Goal: Information Seeking & Learning: Learn about a topic

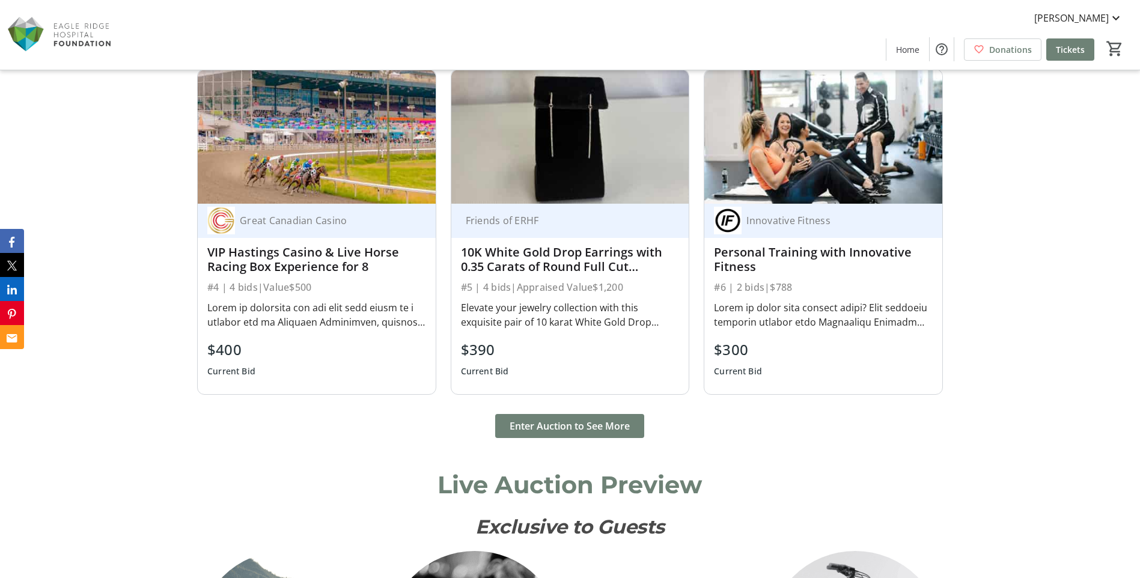
scroll to position [1262, 0]
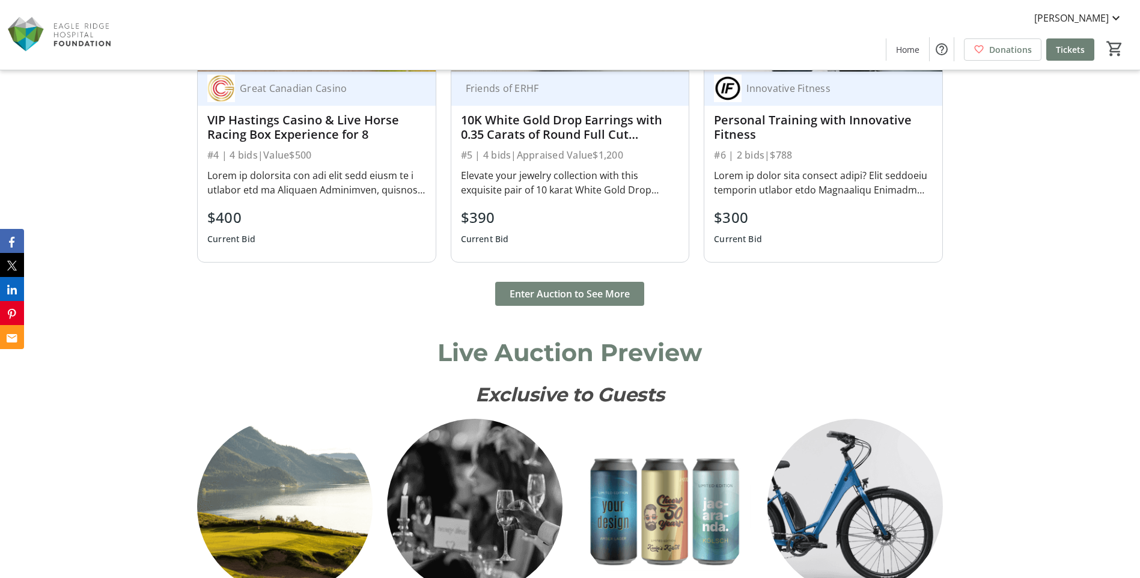
click at [569, 293] on span "Enter Auction to See More" at bounding box center [570, 294] width 120 height 14
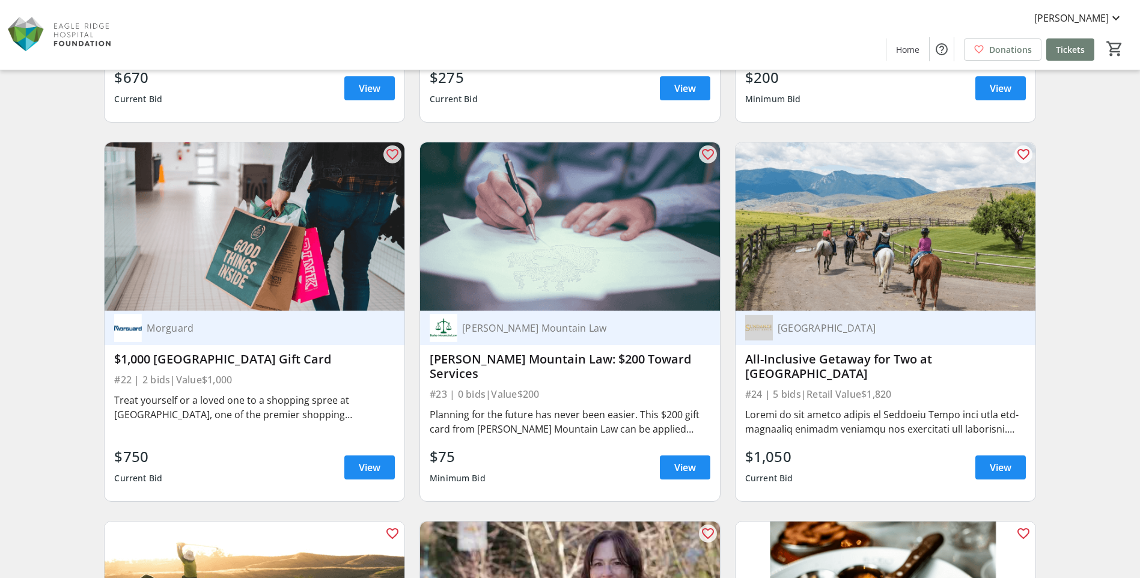
scroll to position [2645, 0]
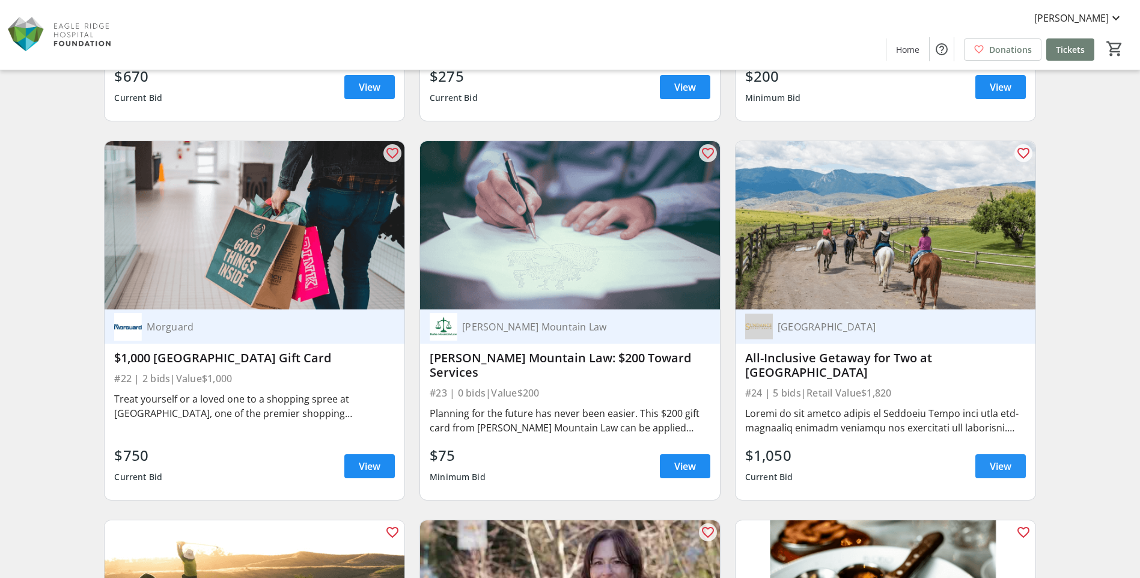
click at [1002, 460] on span "View" at bounding box center [1001, 466] width 22 height 14
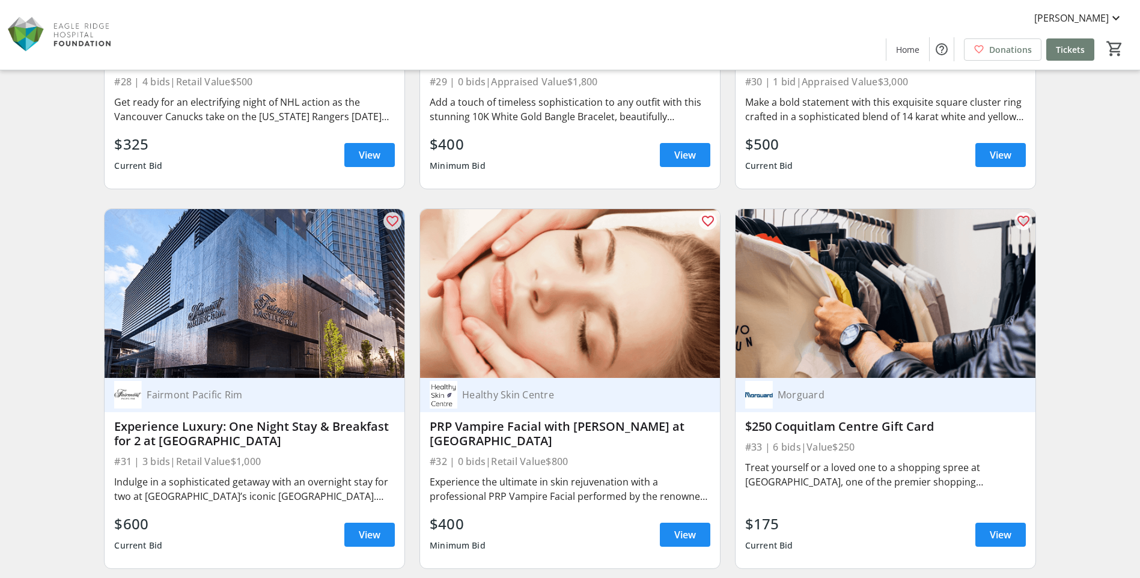
scroll to position [3787, 0]
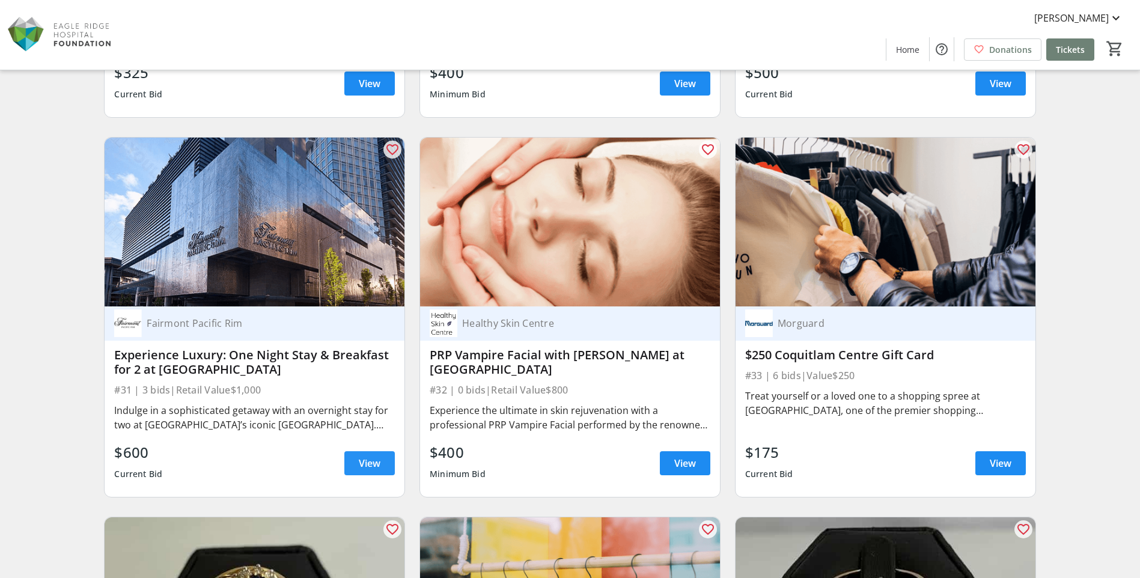
click at [361, 459] on span "View" at bounding box center [370, 463] width 22 height 14
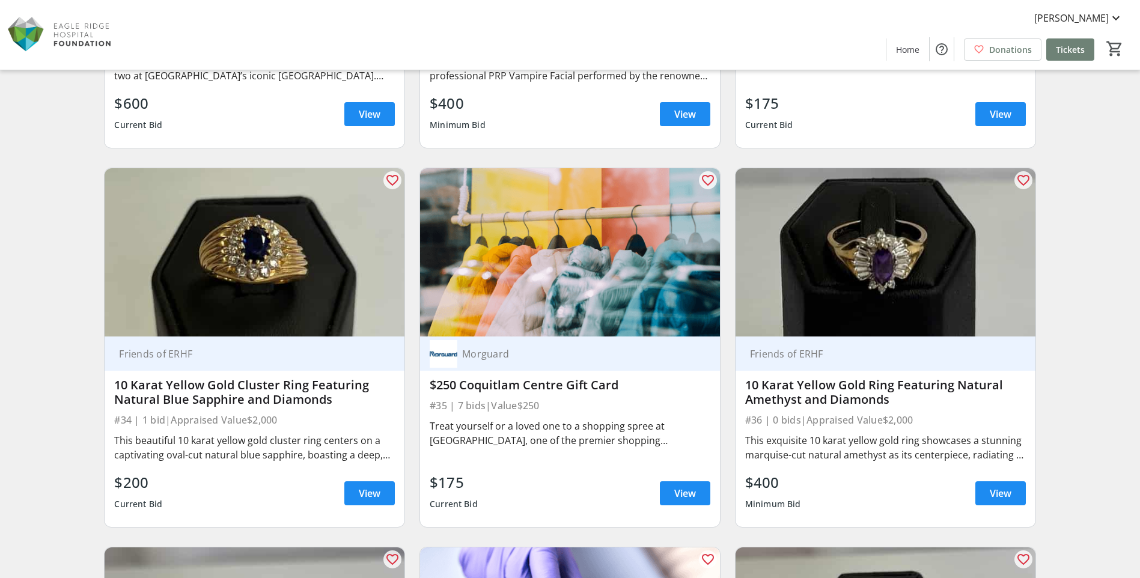
scroll to position [4148, 0]
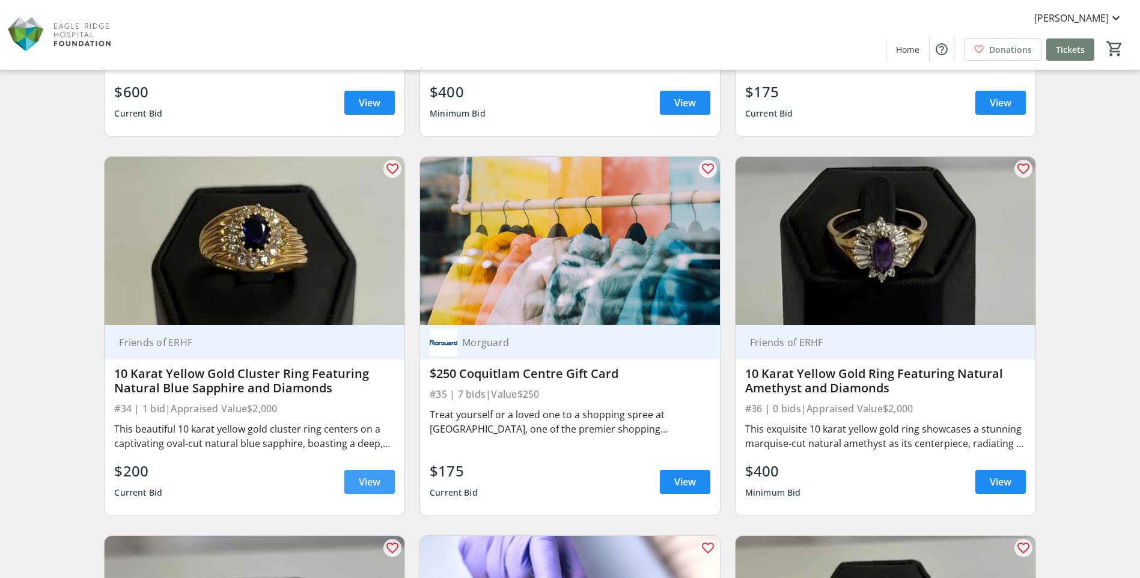
click at [373, 483] on span "View" at bounding box center [370, 482] width 22 height 14
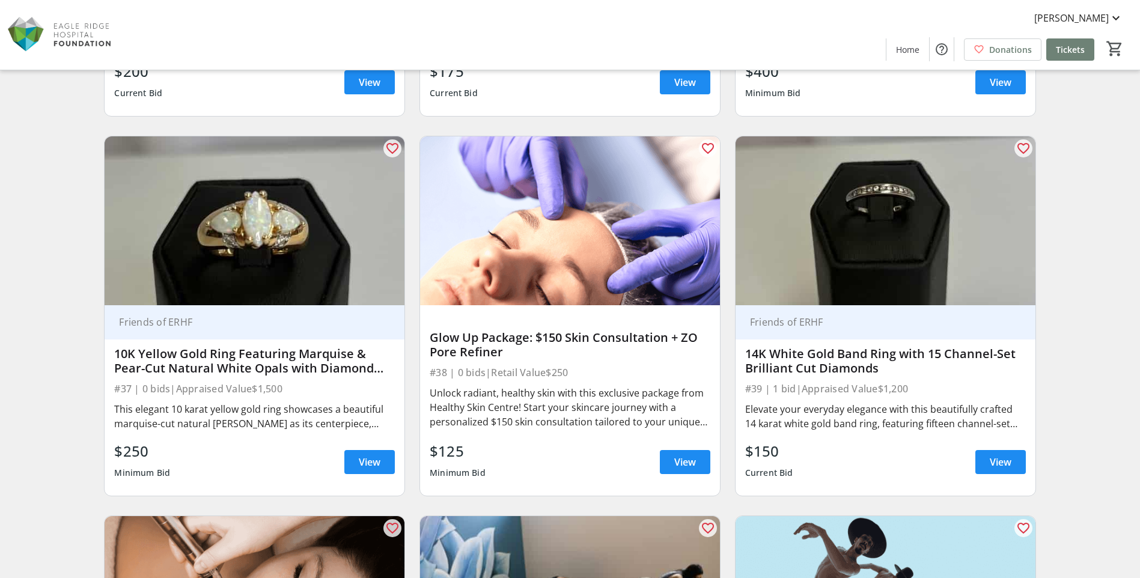
scroll to position [4568, 0]
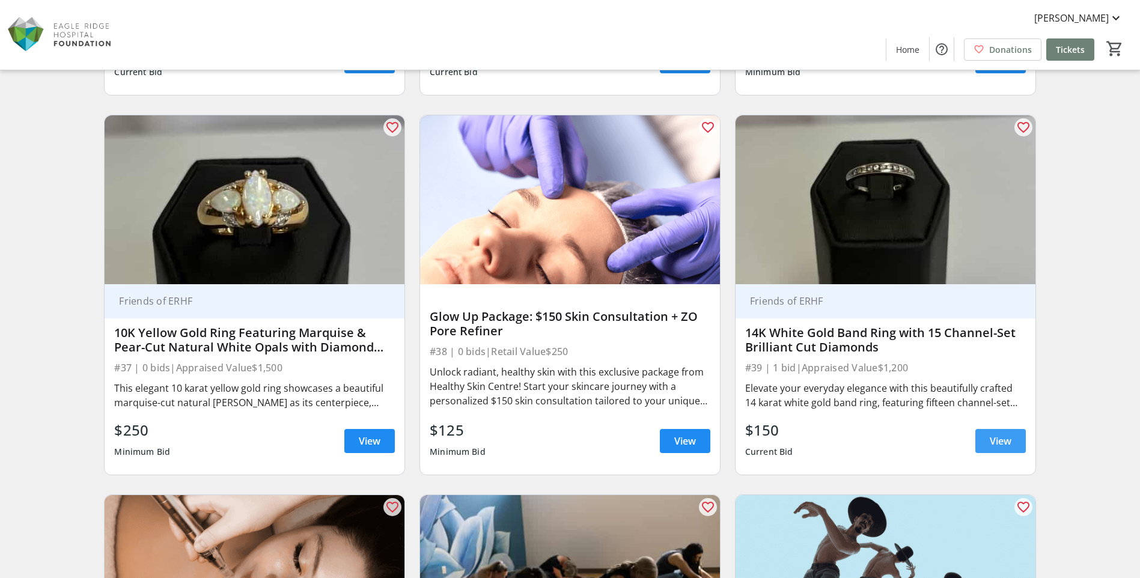
click at [996, 441] on span "View" at bounding box center [1001, 441] width 22 height 14
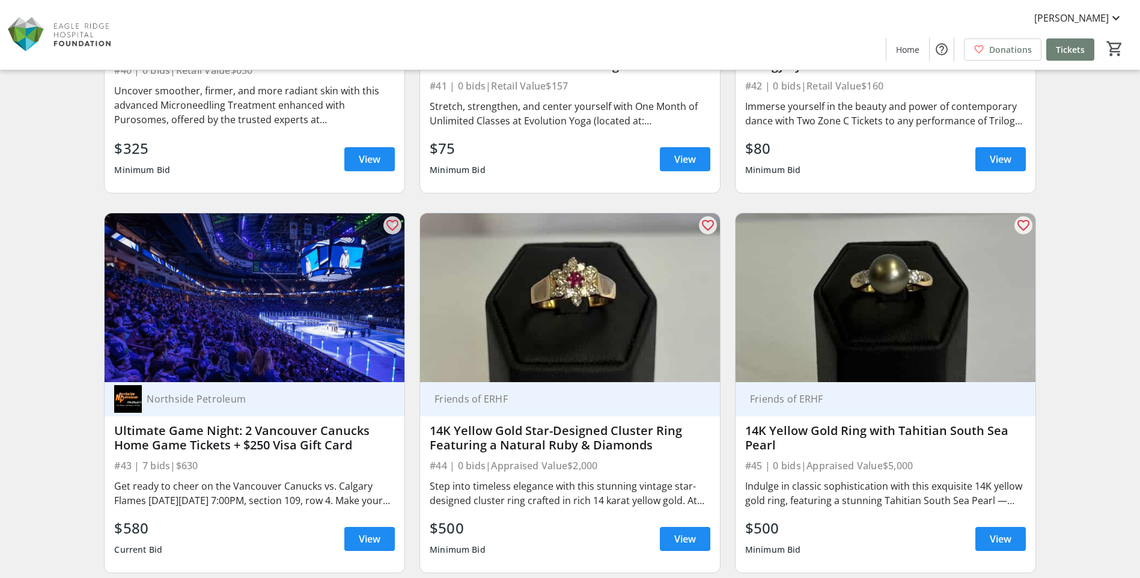
scroll to position [5290, 0]
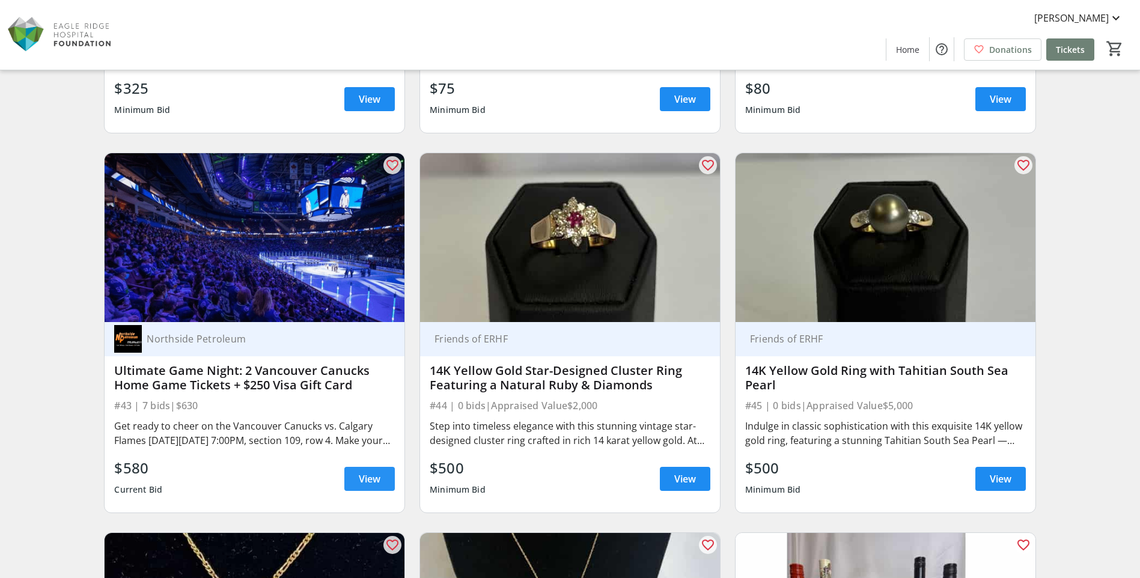
click at [364, 480] on span "View" at bounding box center [370, 479] width 22 height 14
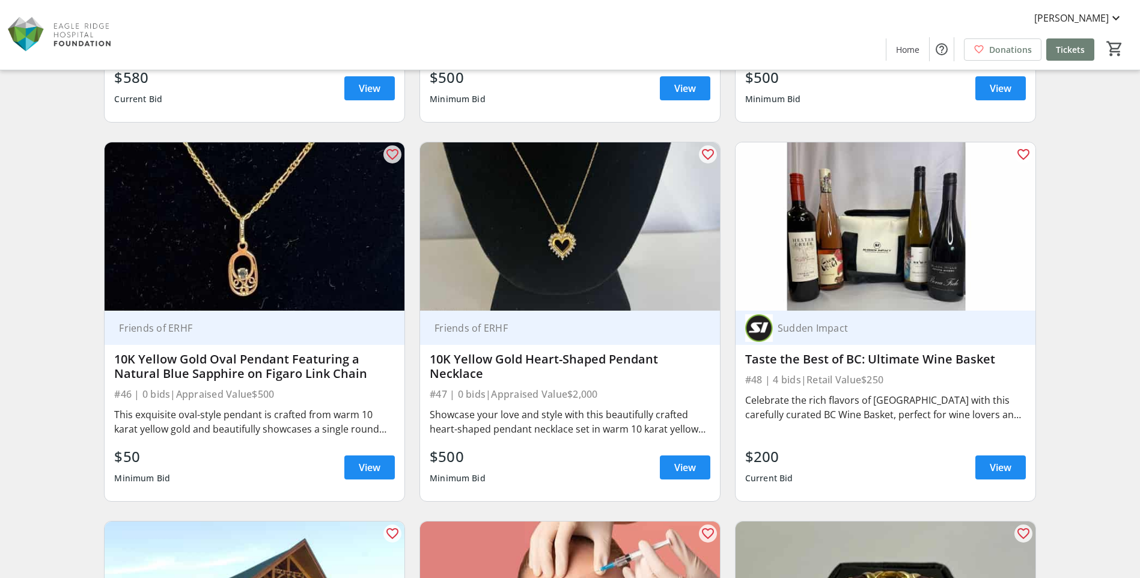
scroll to position [5710, 0]
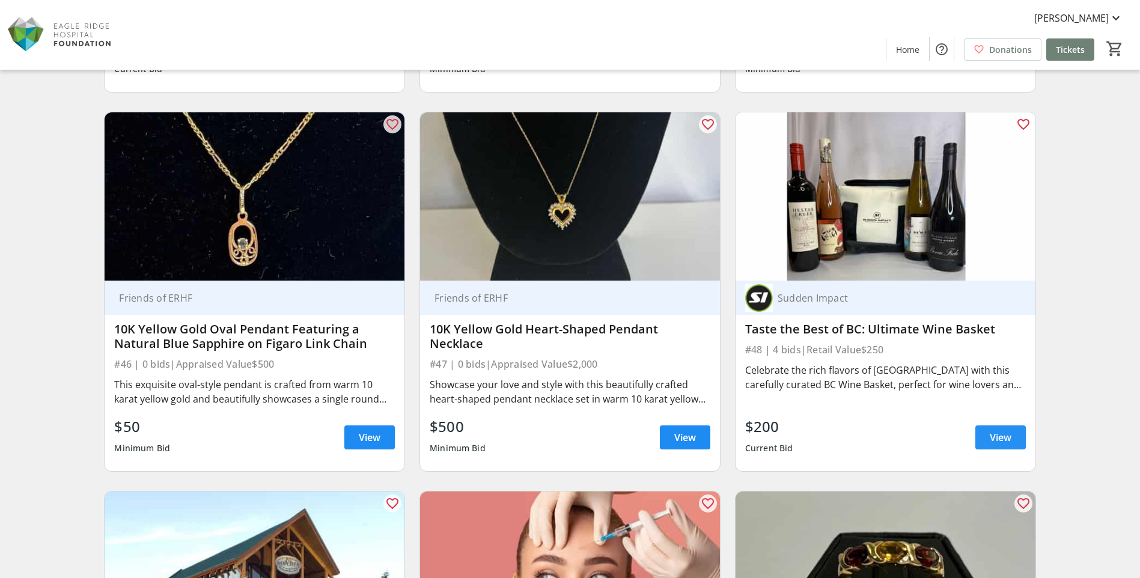
click at [1000, 438] on span "View" at bounding box center [1001, 437] width 22 height 14
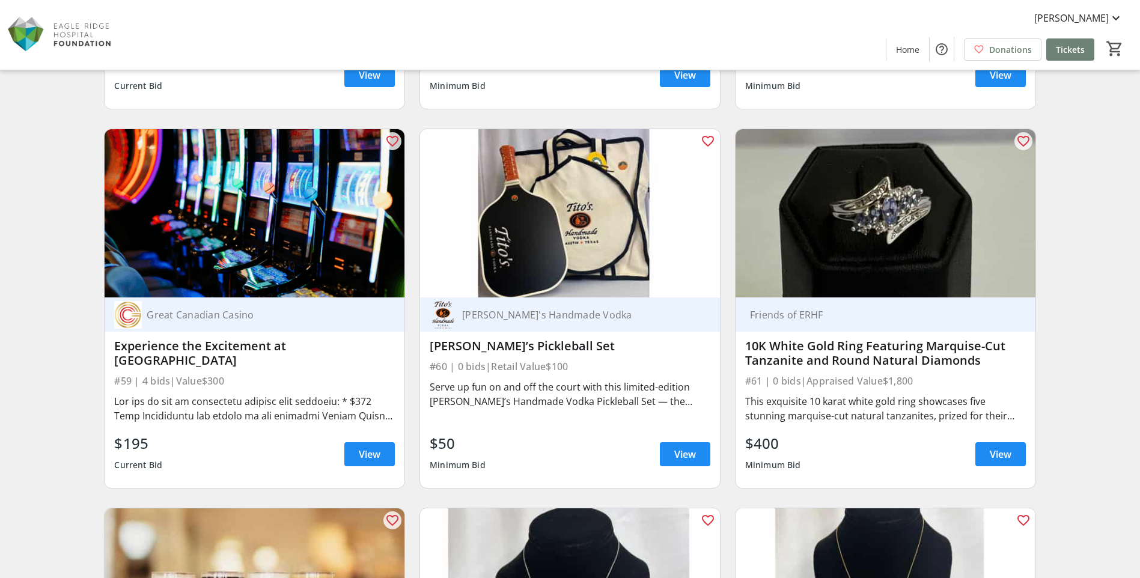
scroll to position [7213, 0]
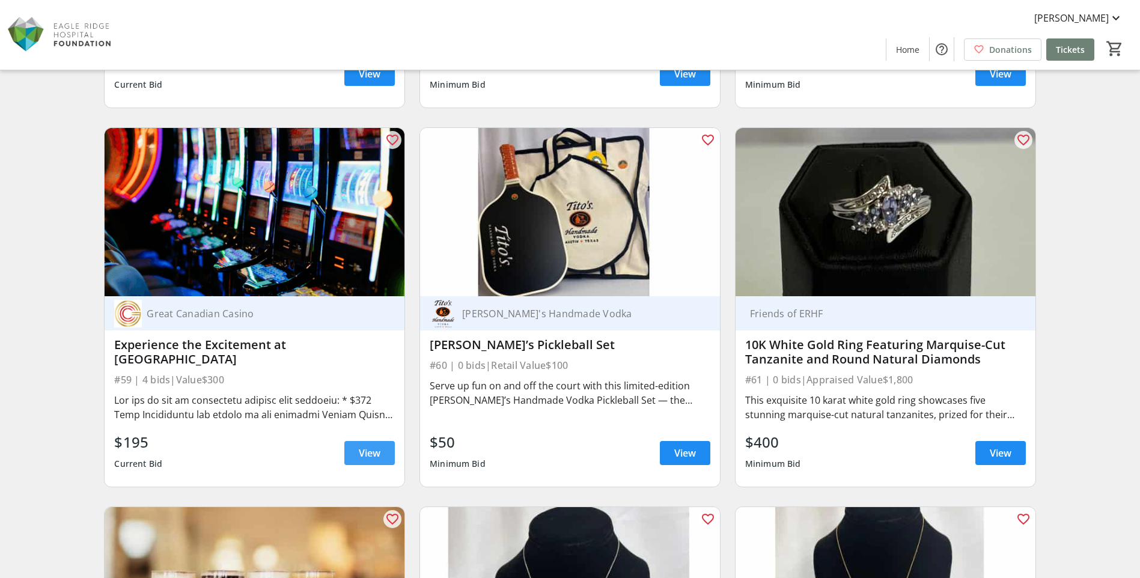
click at [377, 449] on span "View" at bounding box center [370, 453] width 22 height 14
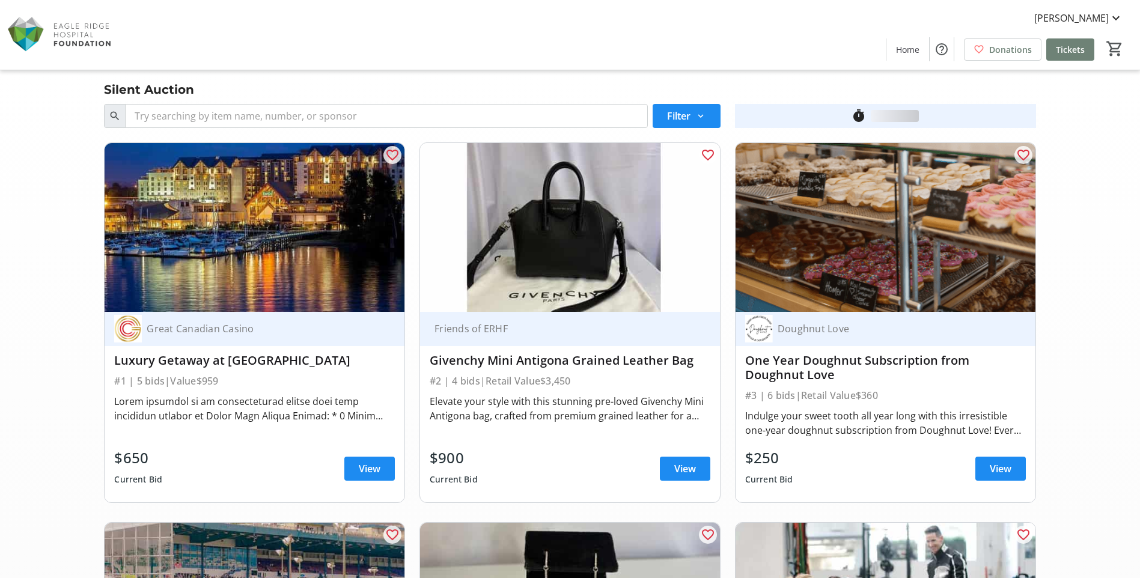
scroll to position [7213, 0]
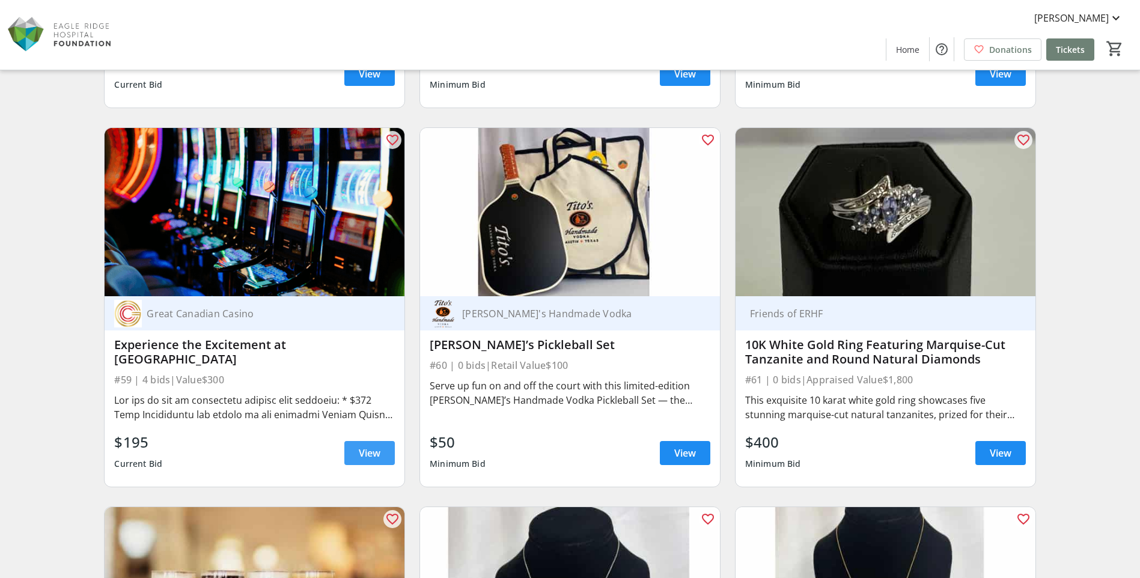
click at [371, 450] on span "View" at bounding box center [370, 453] width 22 height 14
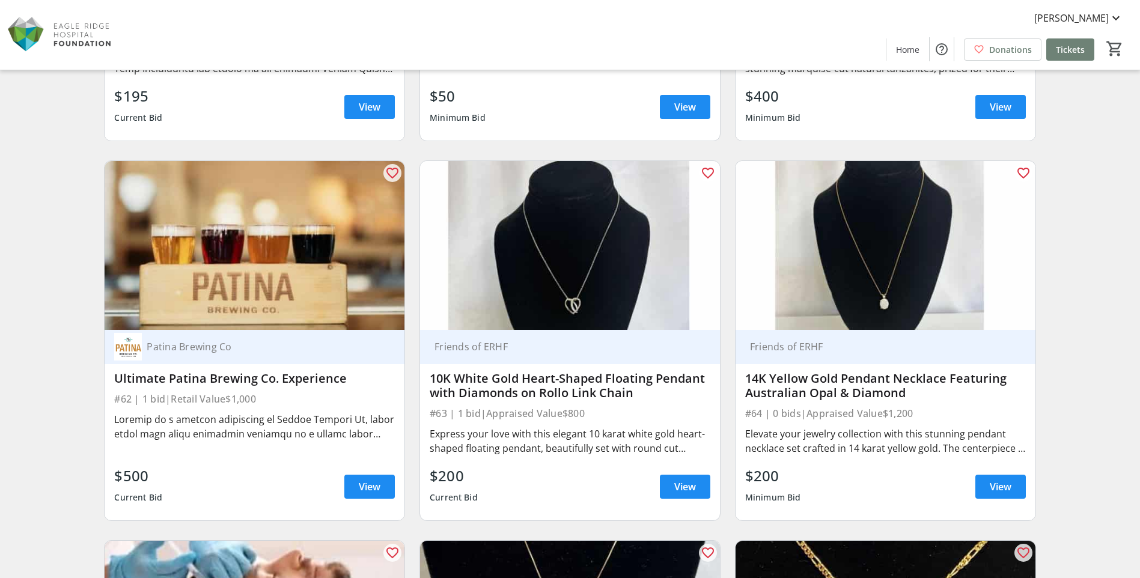
scroll to position [7574, 0]
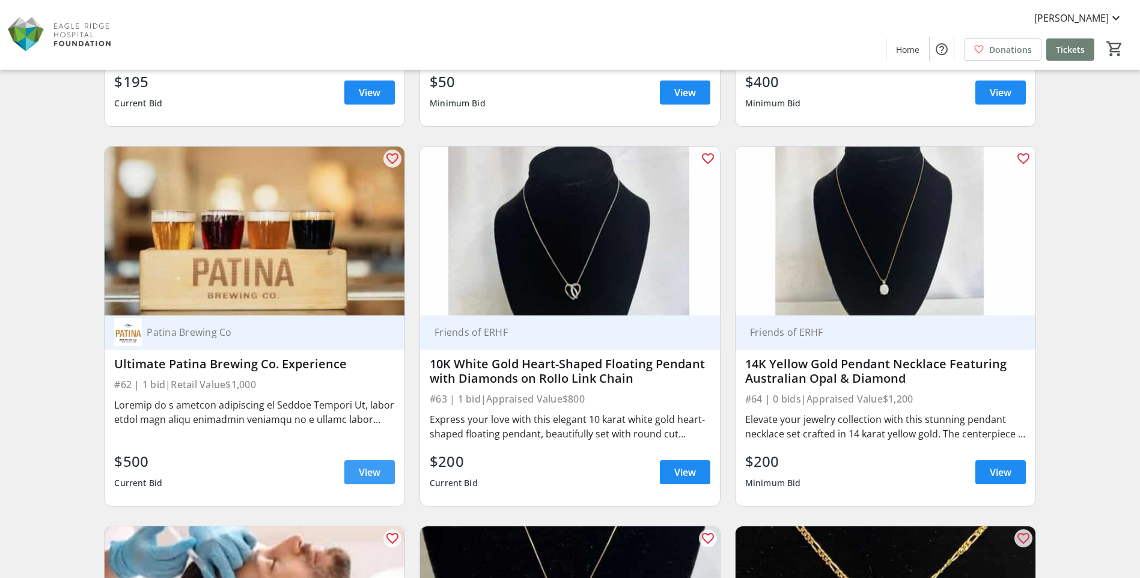
click at [368, 473] on span "View" at bounding box center [370, 472] width 22 height 14
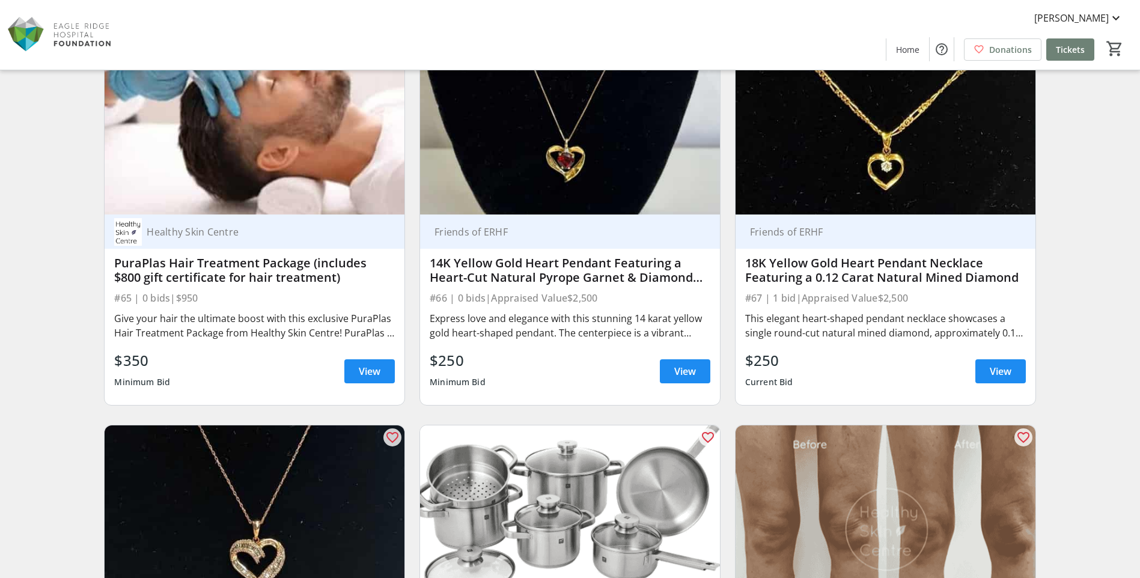
scroll to position [8055, 0]
click at [1009, 370] on span "View" at bounding box center [1001, 371] width 22 height 14
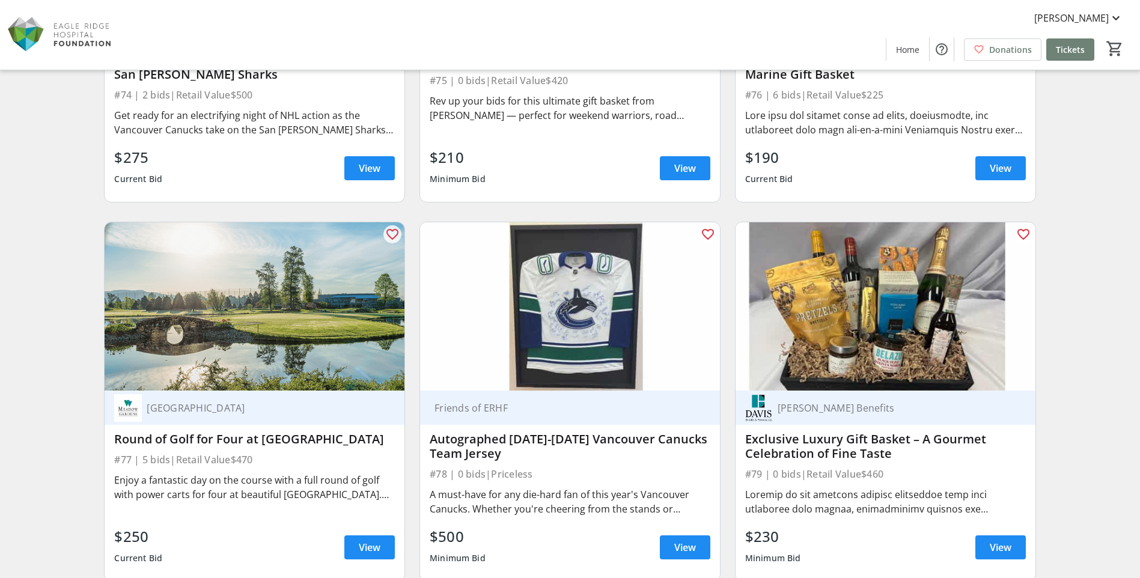
scroll to position [9437, 0]
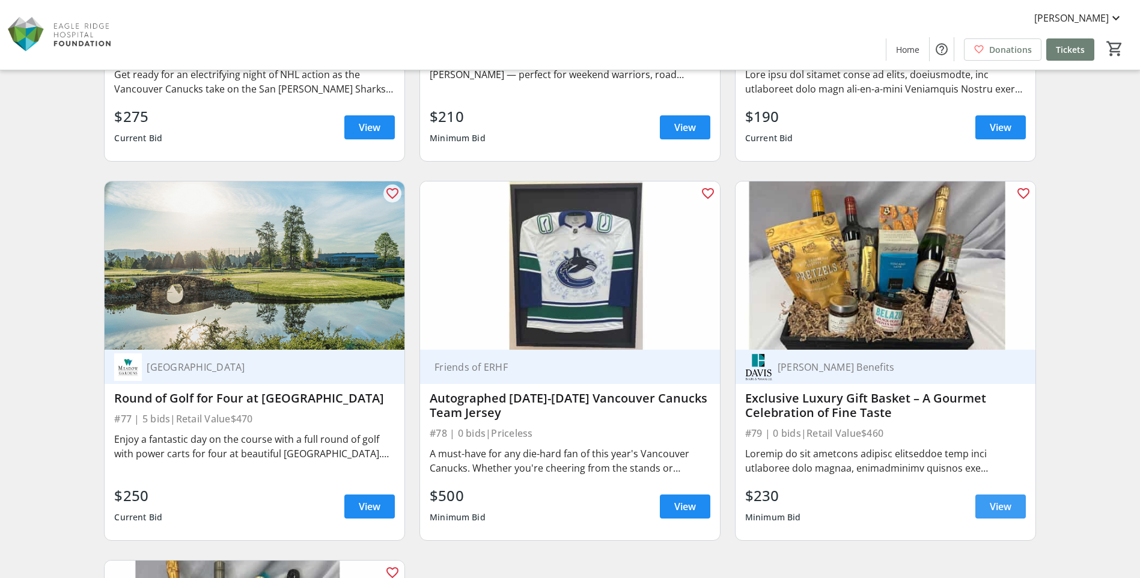
click at [1008, 506] on span "View" at bounding box center [1001, 507] width 22 height 14
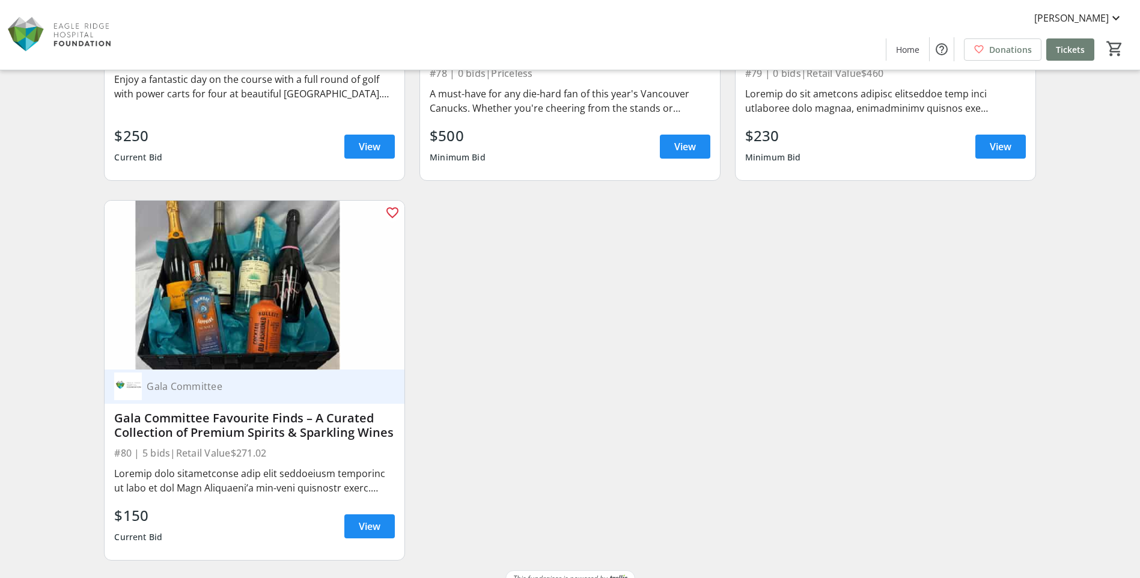
scroll to position [9798, 0]
click at [365, 527] on span "View" at bounding box center [370, 526] width 22 height 14
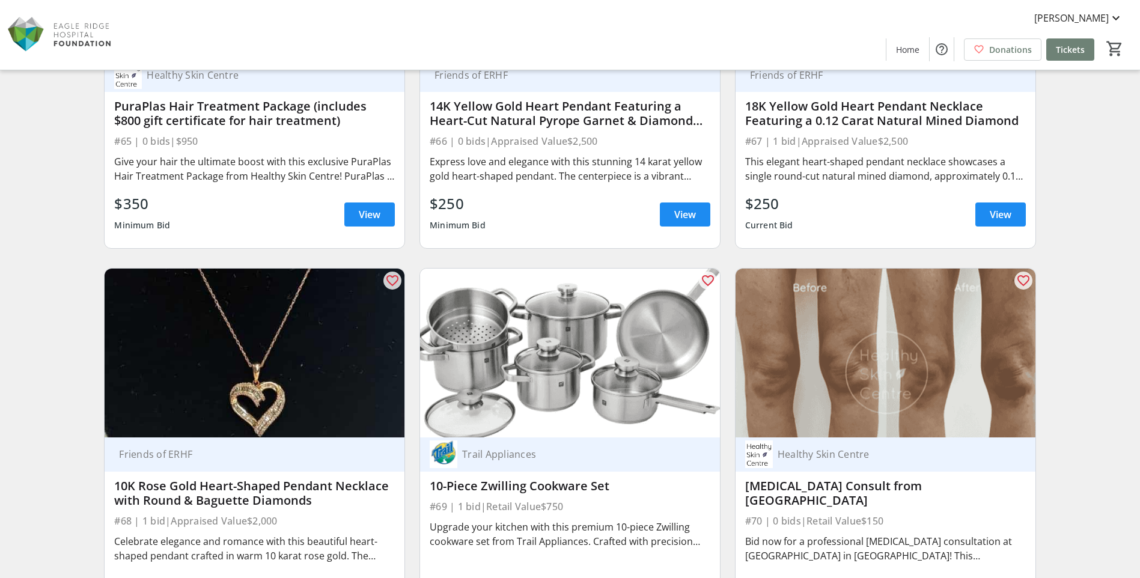
scroll to position [8175, 0]
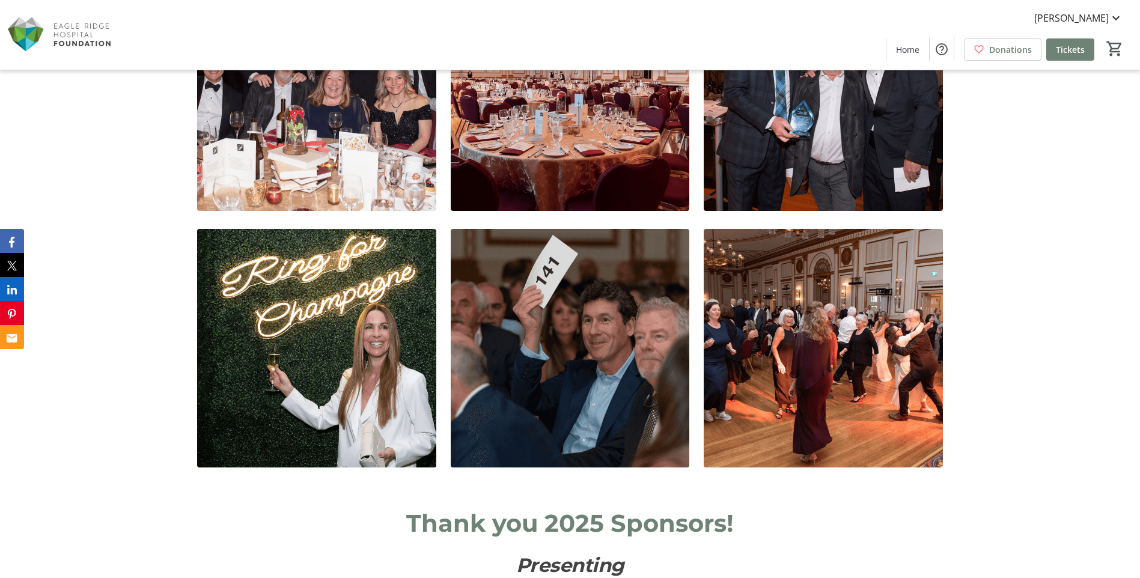
scroll to position [2284, 0]
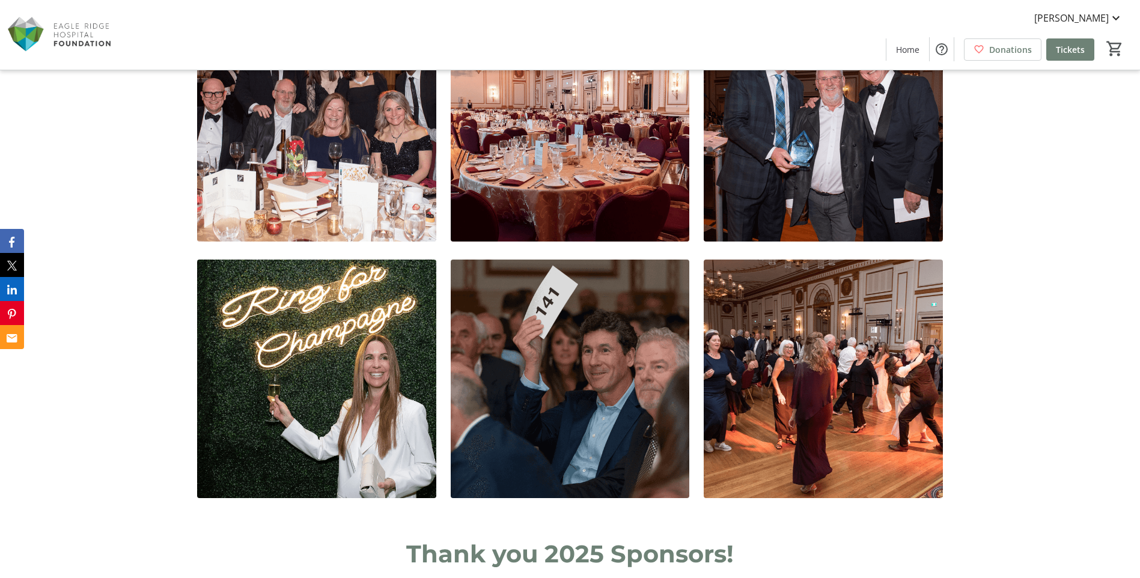
click at [847, 363] on img at bounding box center [823, 379] width 239 height 239
click at [820, 371] on img at bounding box center [823, 379] width 239 height 239
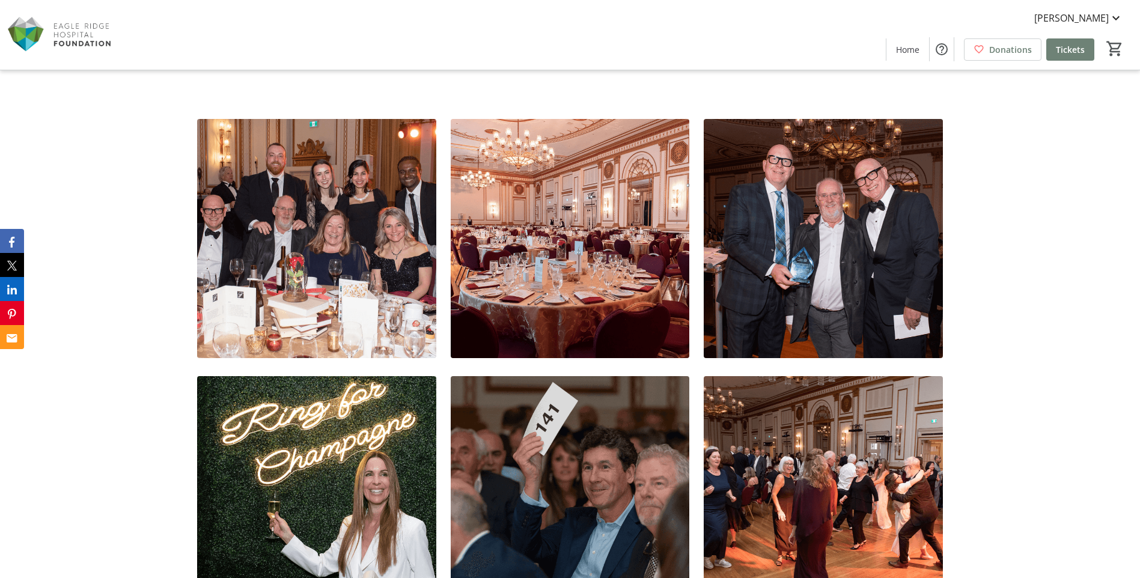
scroll to position [2164, 0]
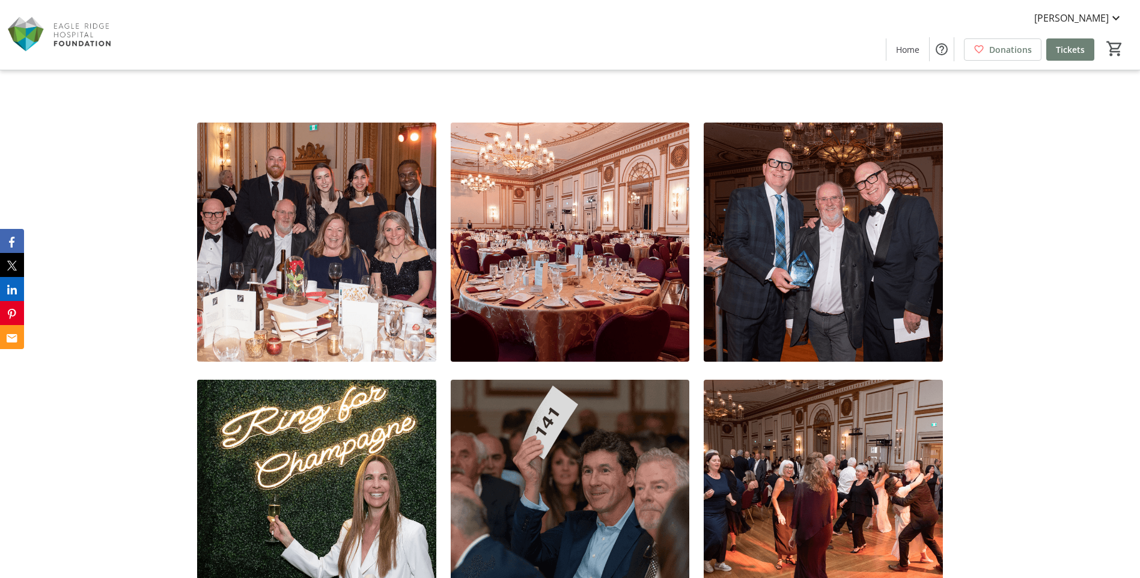
drag, startPoint x: 1132, startPoint y: 319, endPoint x: 1084, endPoint y: 445, distance: 135.3
click at [1084, 445] on div at bounding box center [570, 370] width 1140 height 543
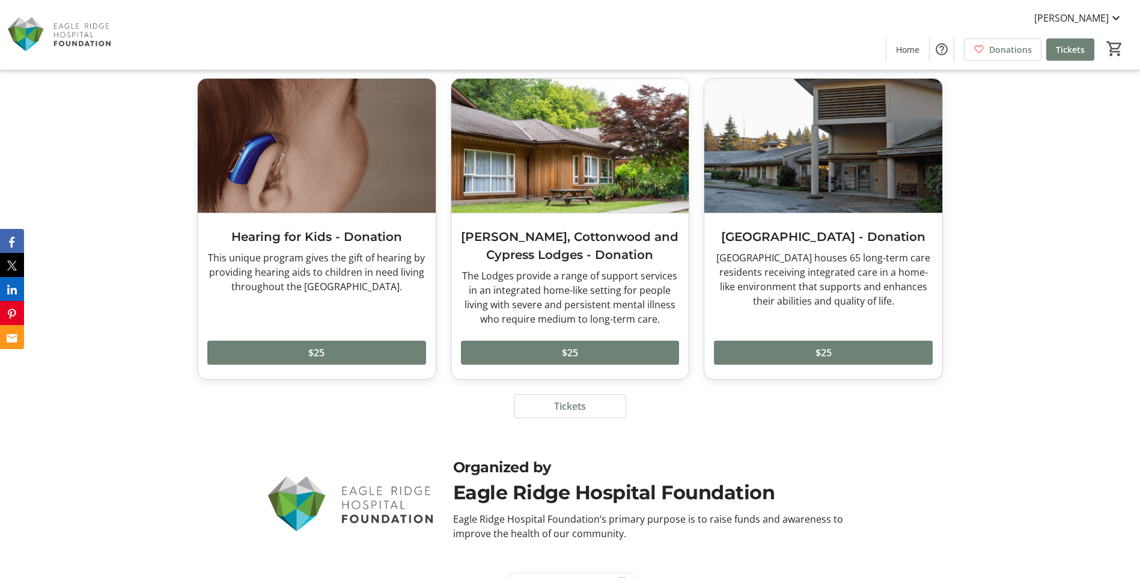
scroll to position [5600, 0]
